Goal: Check status: Check status

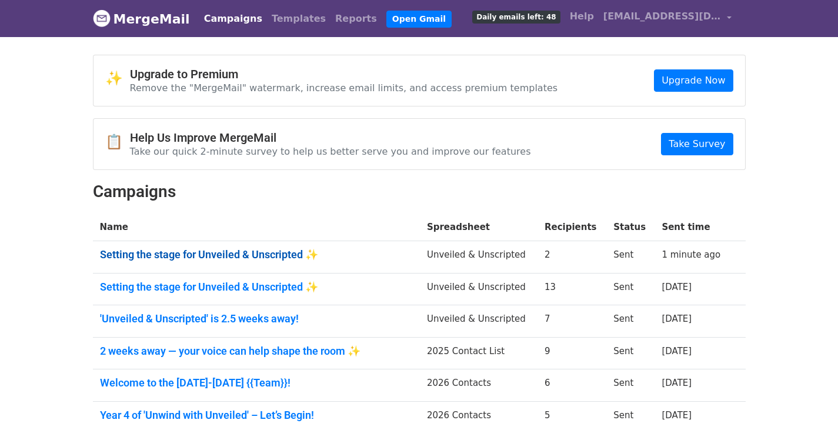
click at [225, 253] on link "Setting the stage for Unveiled & Unscripted ✨" at bounding box center [256, 254] width 313 height 13
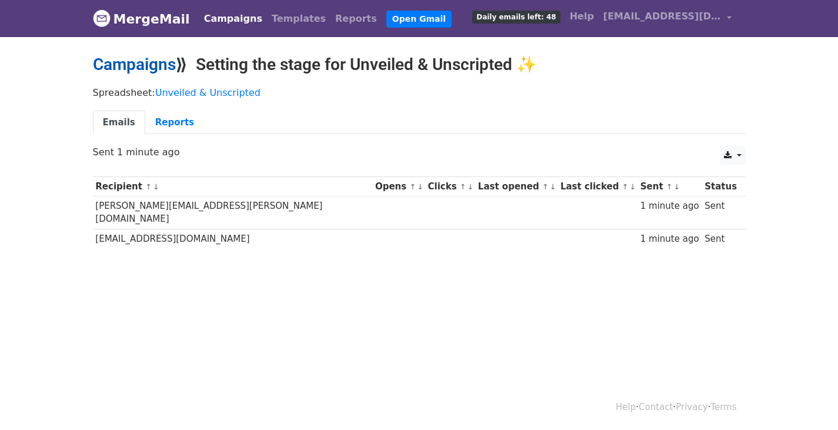
click at [122, 72] on link "Campaigns" at bounding box center [134, 64] width 83 height 19
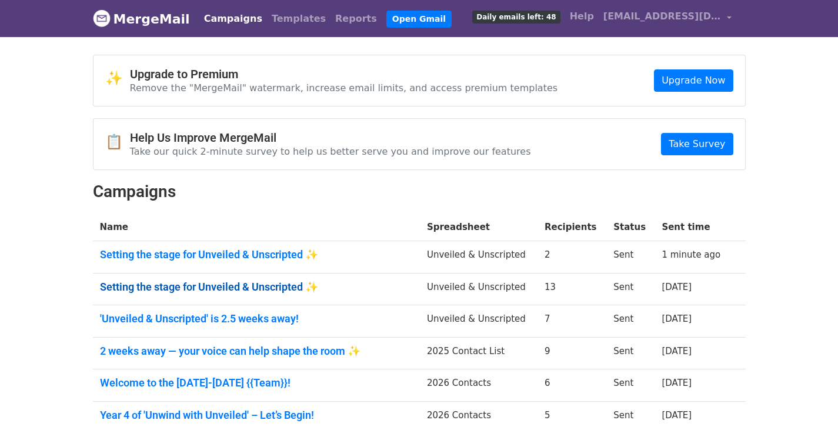
click at [161, 283] on link "Setting the stage for Unveiled & Unscripted ✨" at bounding box center [256, 287] width 313 height 13
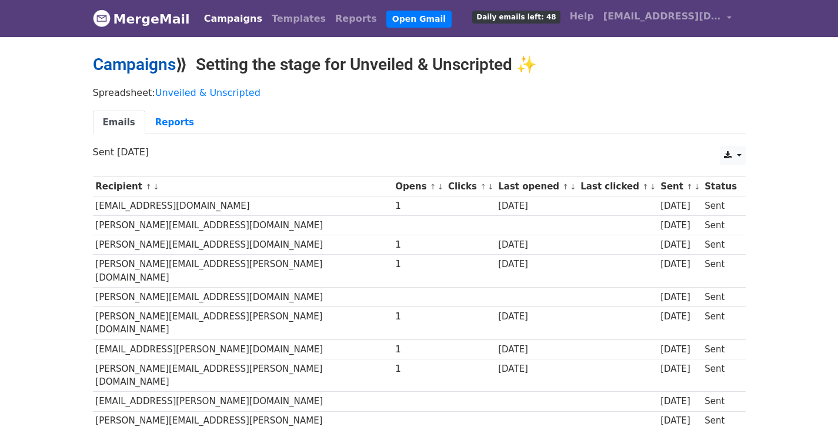
click at [136, 70] on link "Campaigns" at bounding box center [134, 64] width 83 height 19
